Goal: Task Accomplishment & Management: Manage account settings

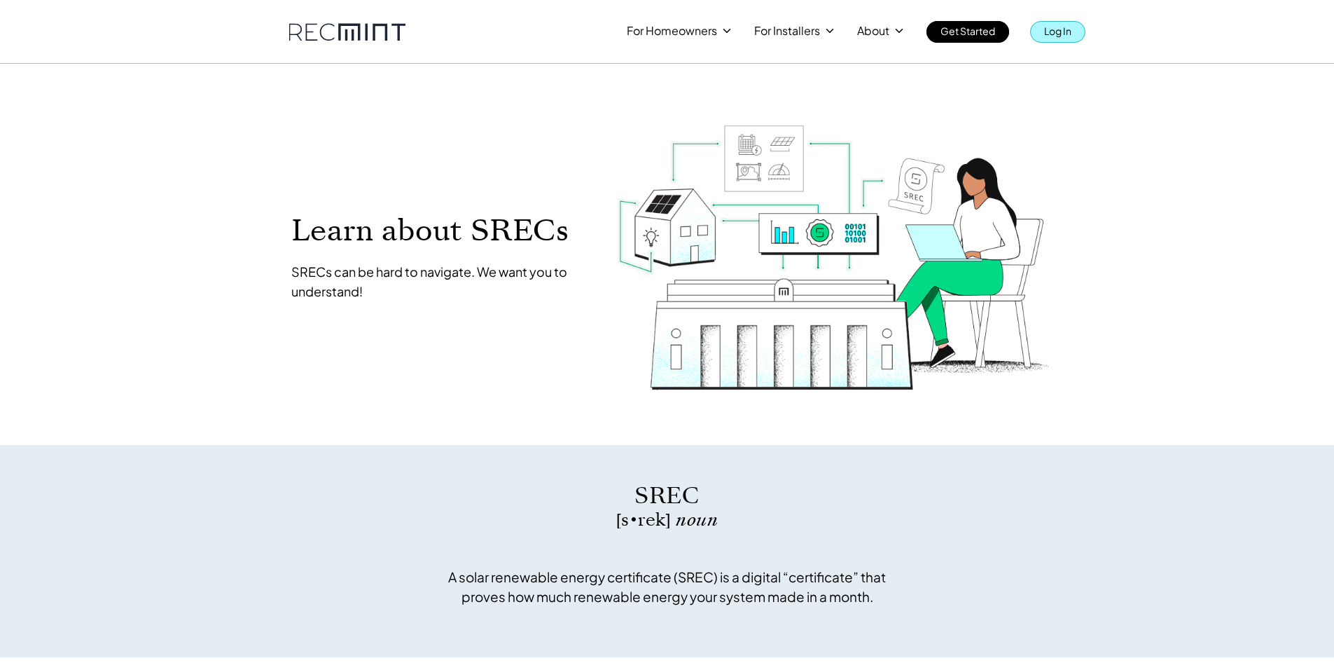
click at [1070, 34] on p "Log In" at bounding box center [1057, 31] width 27 height 20
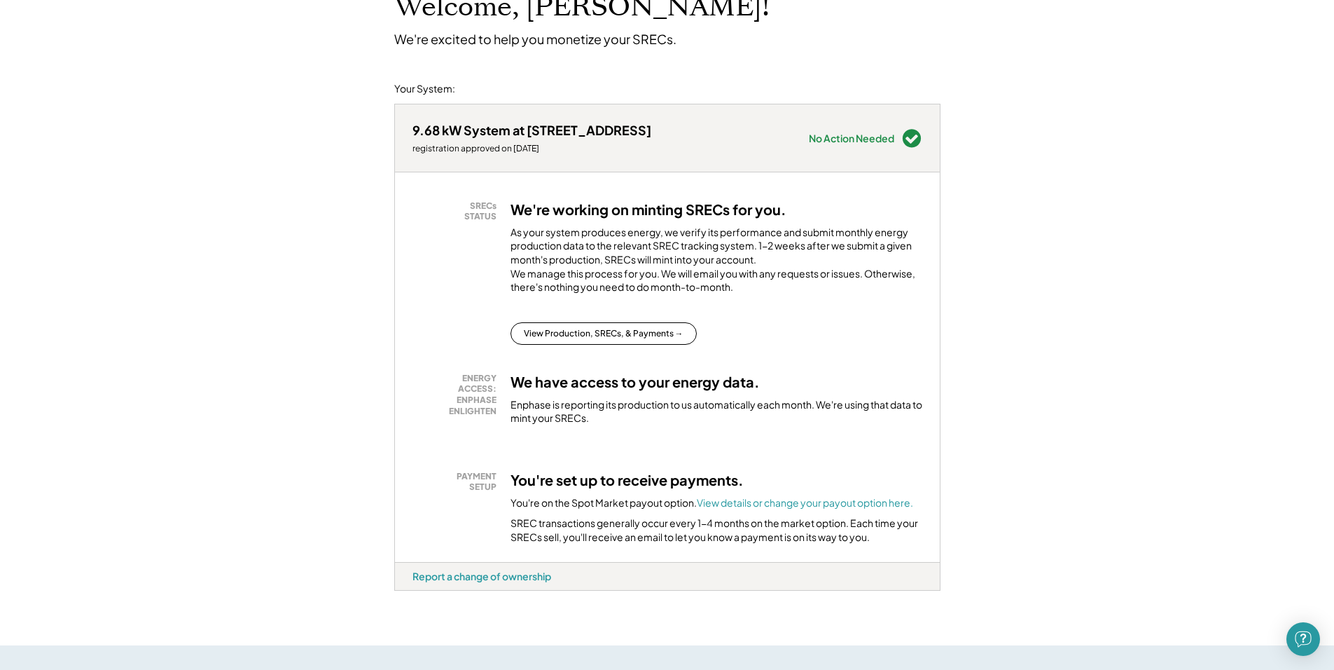
scroll to position [387, 0]
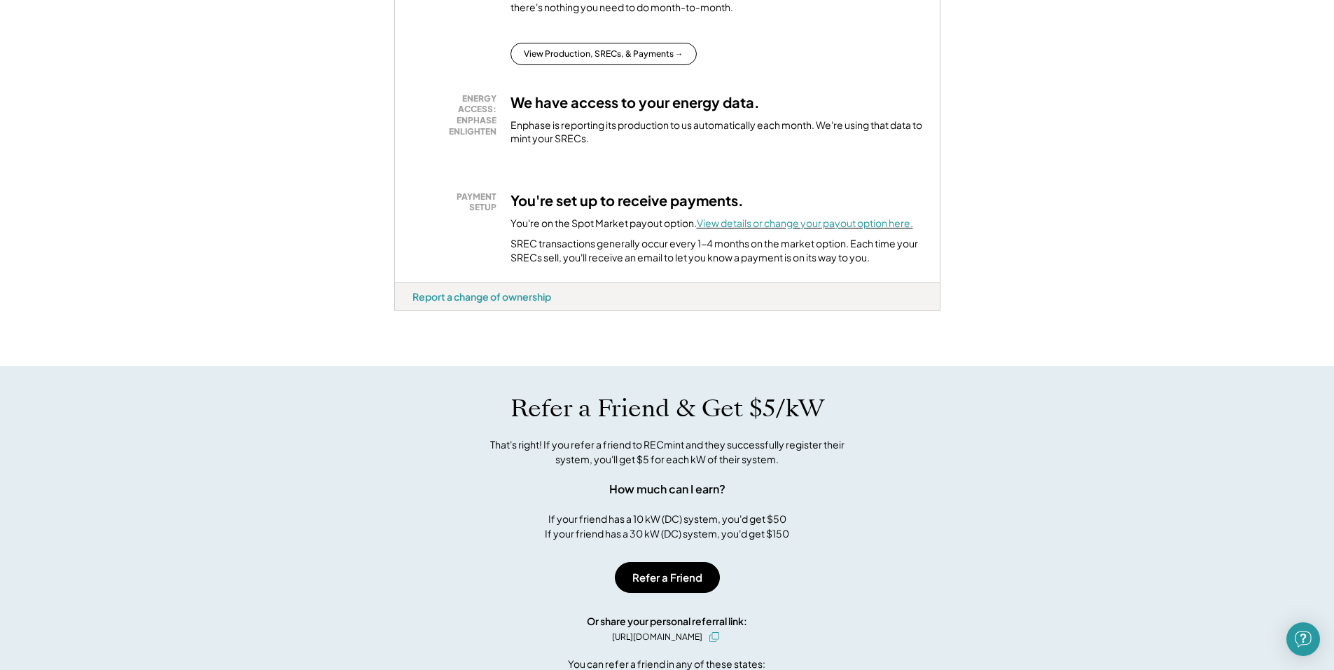
click at [901, 229] on font "View details or change your payout option here." at bounding box center [805, 222] width 216 height 13
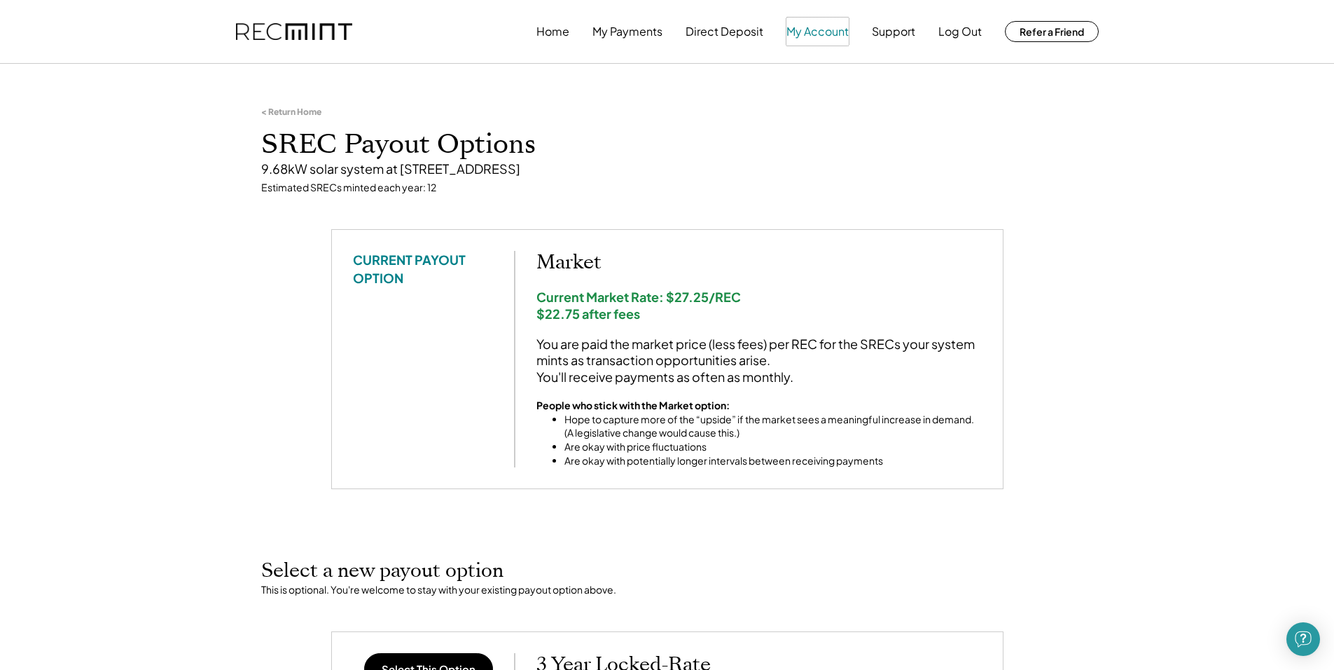
click at [814, 32] on button "My Account" at bounding box center [818, 32] width 62 height 28
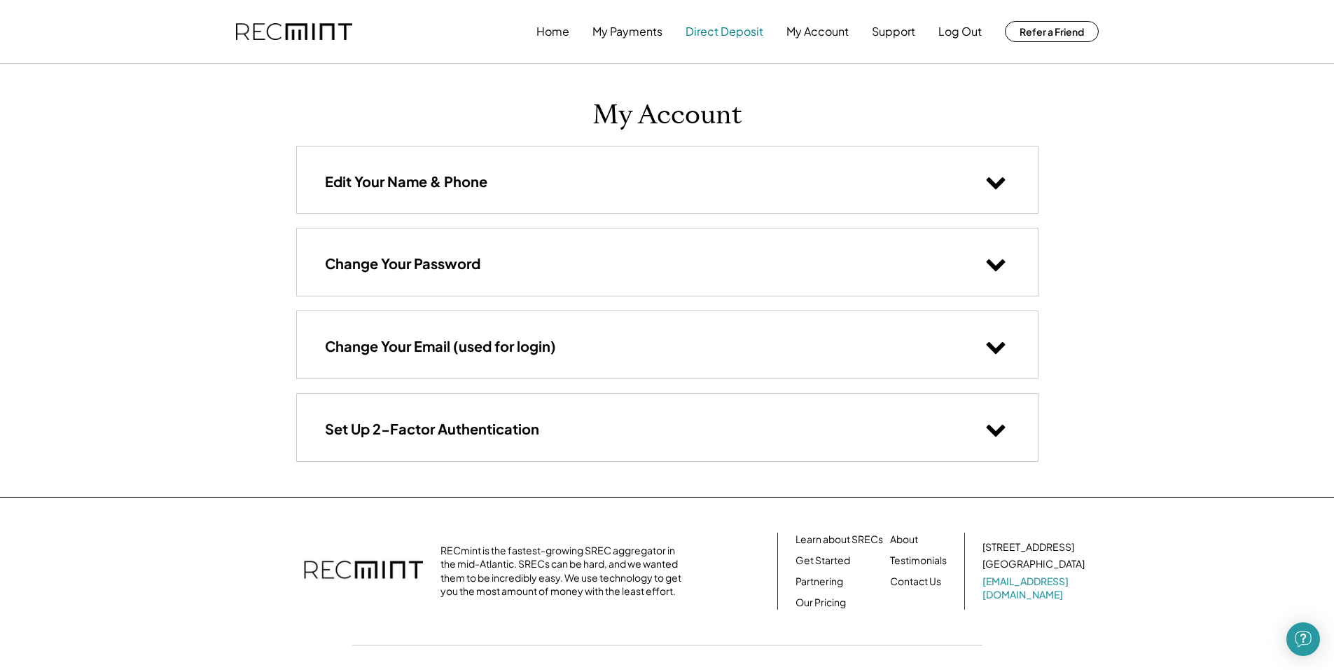
click at [699, 28] on button "Direct Deposit" at bounding box center [725, 32] width 78 height 28
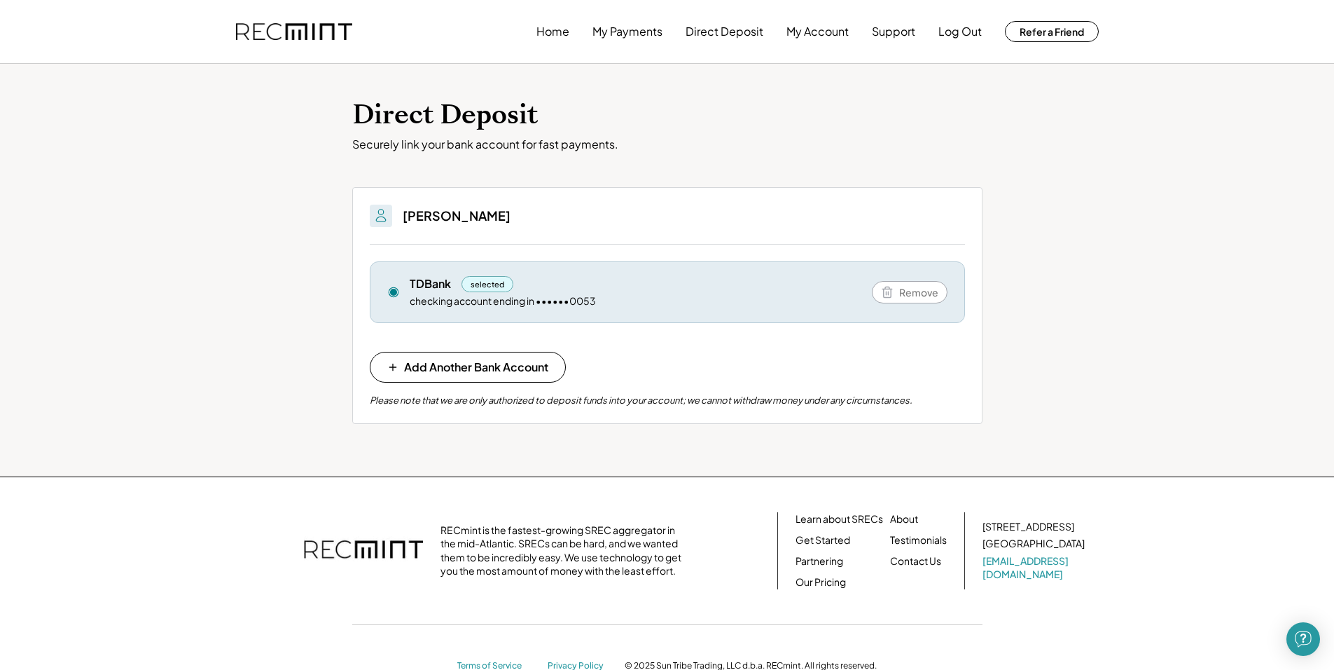
drag, startPoint x: 1123, startPoint y: 193, endPoint x: 1114, endPoint y: 186, distance: 12.1
click at [1125, 191] on div "Direct Deposit Securely link your bank account for fast payments. You'll be abl…" at bounding box center [667, 270] width 1334 height 413
